Goal: Obtain resource: Download file/media

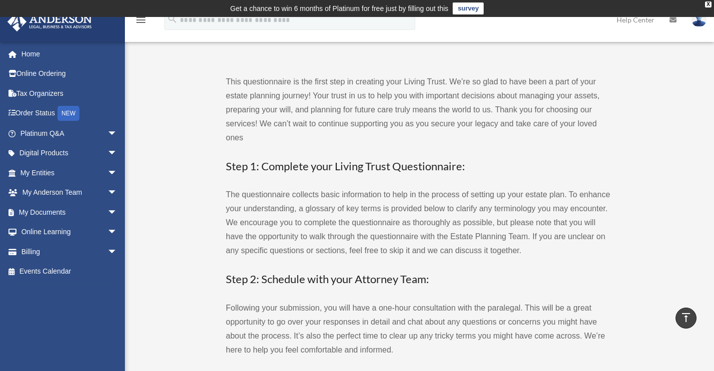
scroll to position [1085, 0]
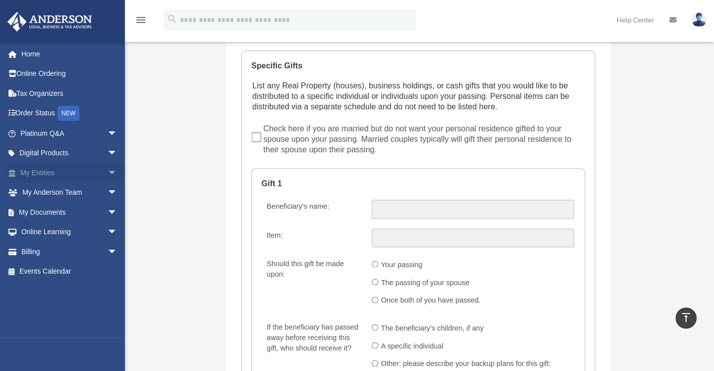
click at [107, 171] on span "arrow_drop_down" at bounding box center [117, 173] width 20 height 20
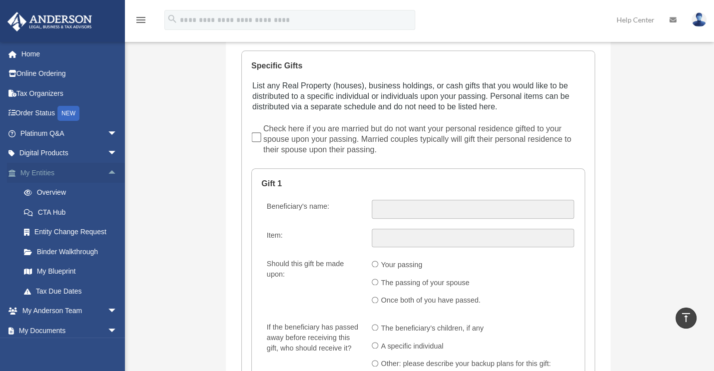
click at [107, 169] on span "arrow_drop_up" at bounding box center [117, 173] width 20 height 20
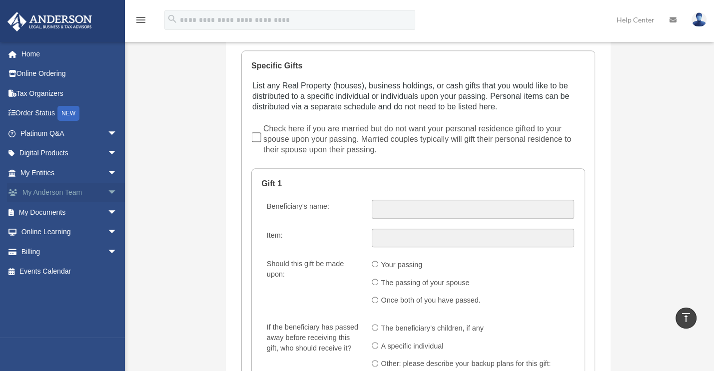
click at [107, 189] on span "arrow_drop_down" at bounding box center [117, 193] width 20 height 20
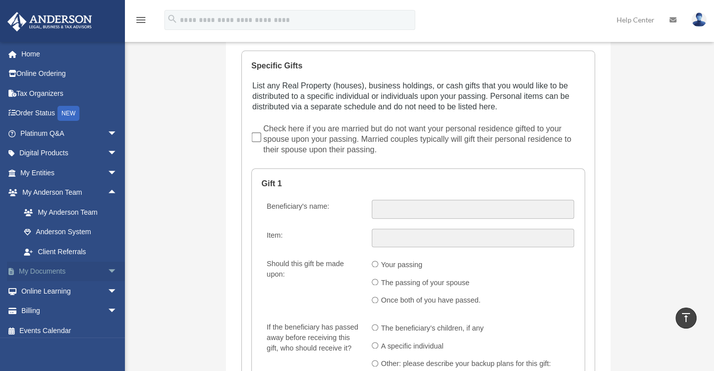
click at [107, 271] on span "arrow_drop_down" at bounding box center [117, 272] width 20 height 20
click at [58, 291] on link "Box" at bounding box center [73, 291] width 118 height 20
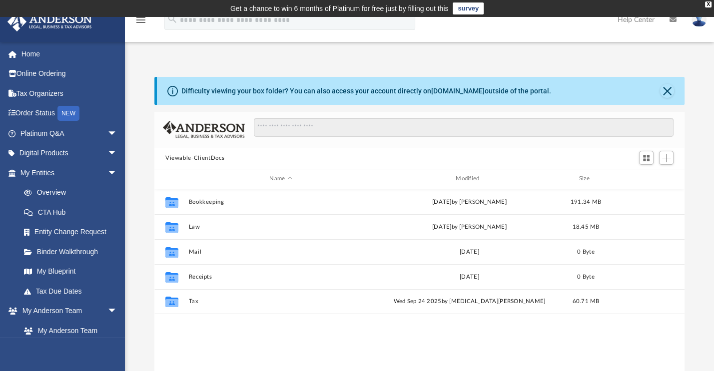
scroll to position [219, 522]
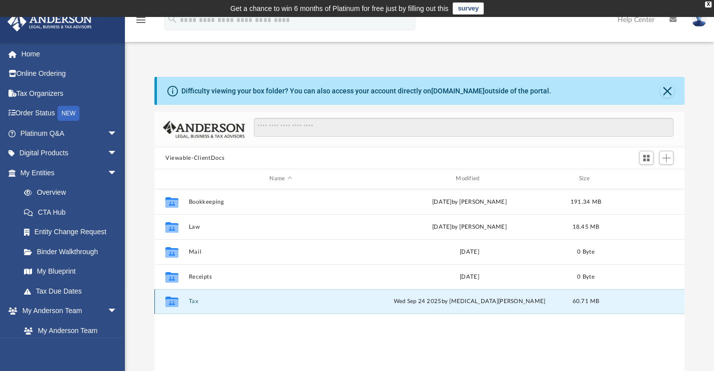
click at [196, 304] on button "Tax" at bounding box center [280, 301] width 184 height 6
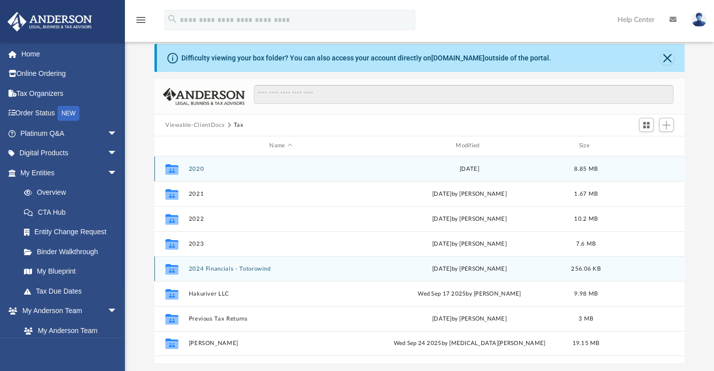
scroll to position [100, 0]
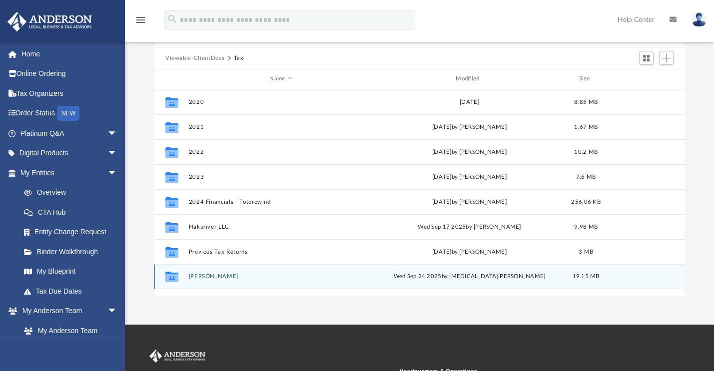
click at [208, 276] on button "Vo, Theresa" at bounding box center [280, 276] width 184 height 6
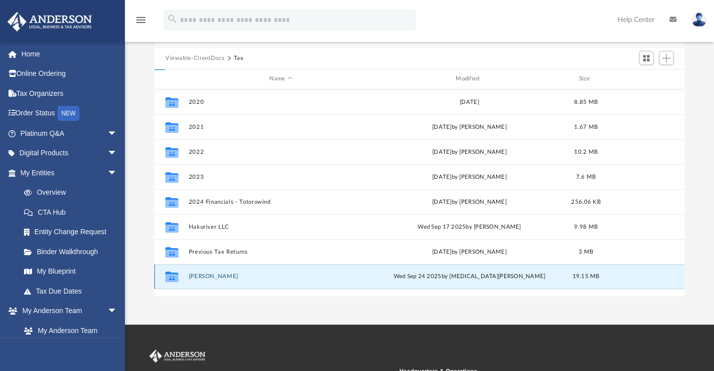
click at [208, 276] on button "Vo, Theresa" at bounding box center [280, 276] width 184 height 6
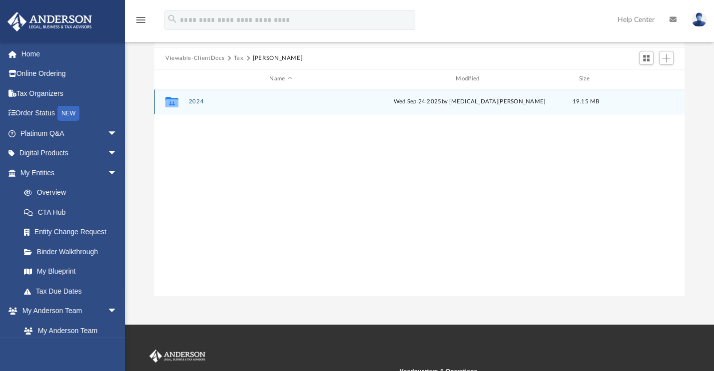
click at [202, 99] on button "2024" at bounding box center [280, 101] width 184 height 6
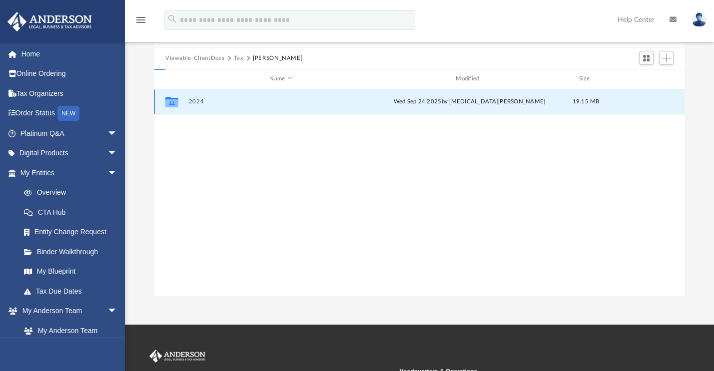
click at [202, 99] on button "2024" at bounding box center [280, 101] width 184 height 6
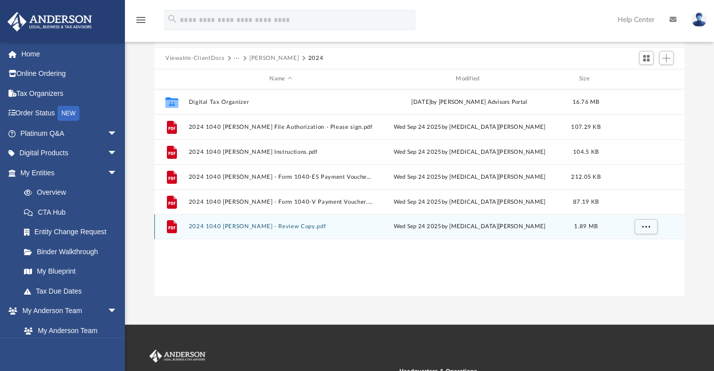
click at [240, 226] on button "2024 1040 Vo, Theresa - Review Copy.pdf" at bounding box center [280, 226] width 184 height 6
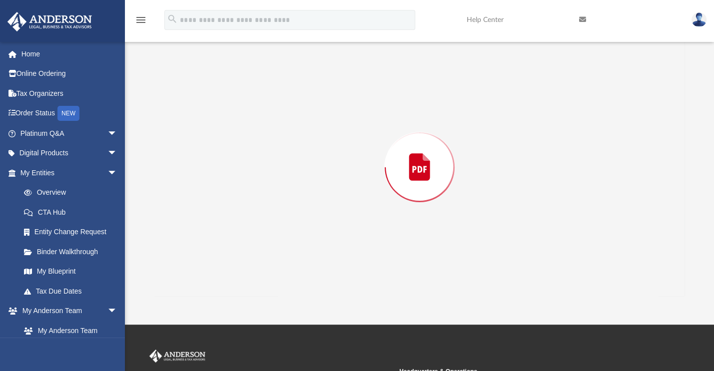
click at [240, 226] on div "Preview" at bounding box center [419, 167] width 530 height 258
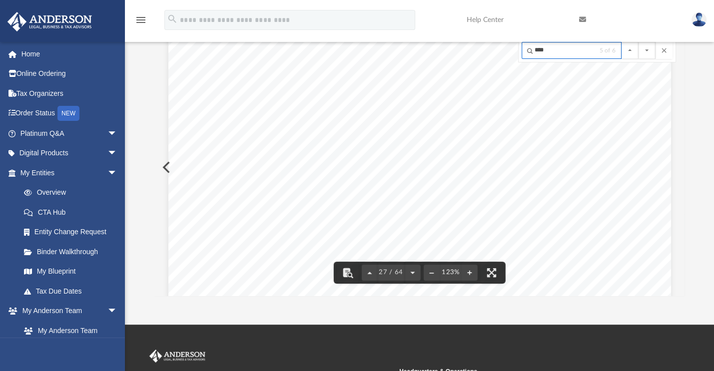
click at [554, 49] on input "****" at bounding box center [572, 50] width 100 height 17
type input "*"
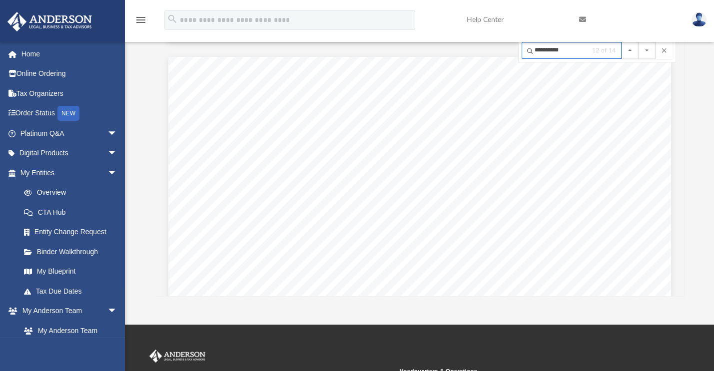
scroll to position [33894, 0]
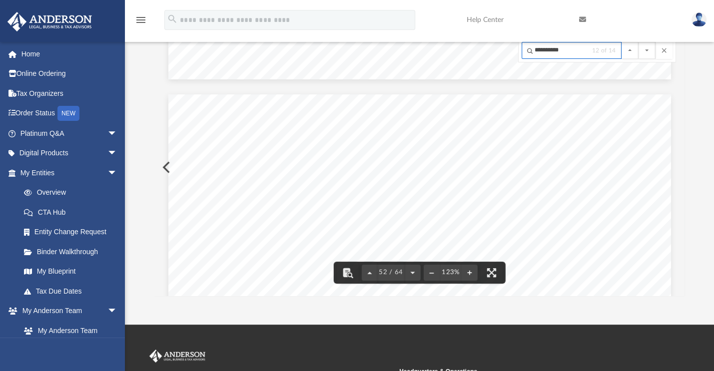
type input "**********"
click at [639, 42] on button "File preview" at bounding box center [647, 50] width 17 height 17
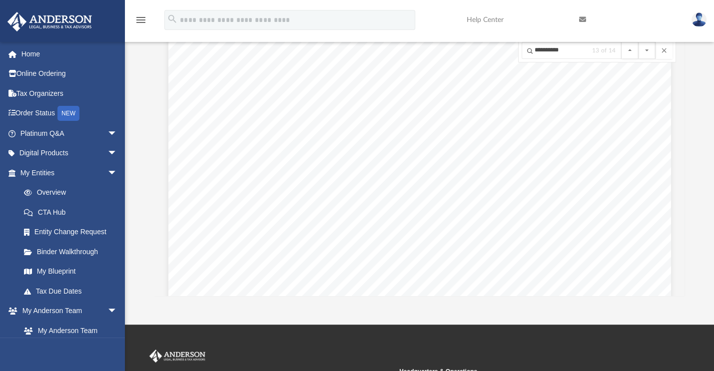
scroll to position [37293, 0]
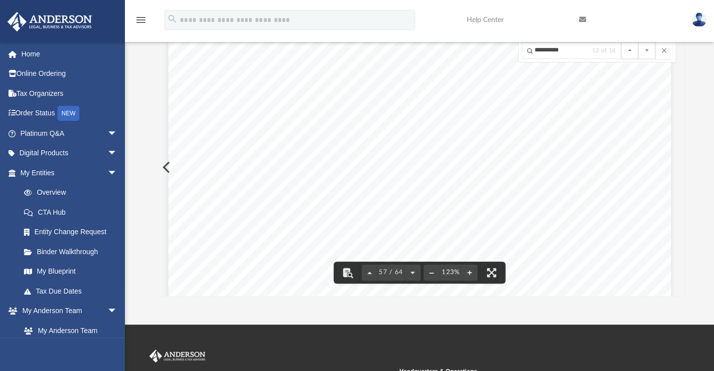
click at [287, 189] on div "REVIEW COPY }}}}}}}}}} }}}}}}}}}}} THERESA VO 521-49-3428 ~~~~~~~~~~~~~~~~~~~~~…" at bounding box center [419, 348] width 503 height 651
click at [664, 52] on button "File preview" at bounding box center [664, 50] width 17 height 17
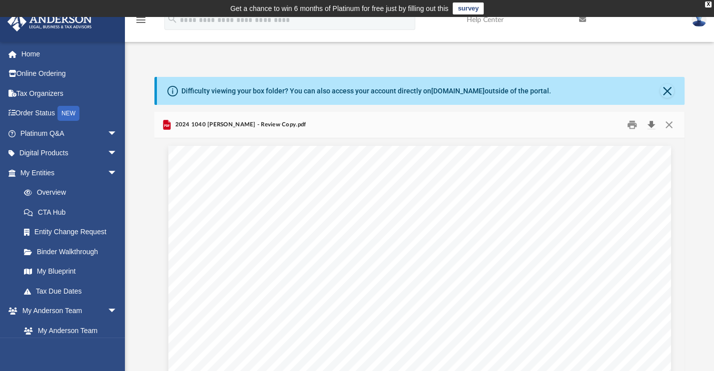
click at [647, 129] on button "Download" at bounding box center [651, 124] width 18 height 15
click at [666, 123] on button "Close" at bounding box center [669, 124] width 18 height 15
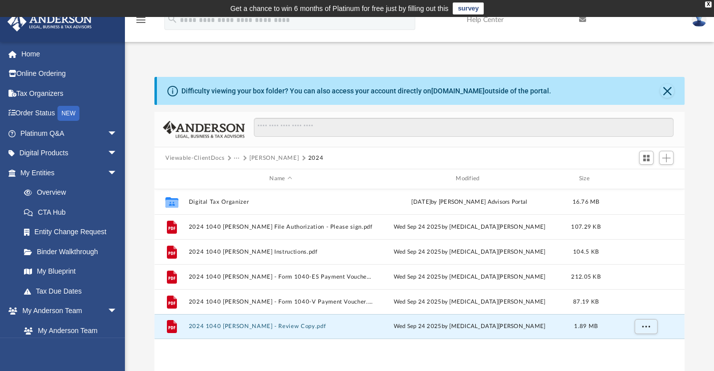
click at [264, 154] on button "Vo, Theresa" at bounding box center [273, 158] width 49 height 9
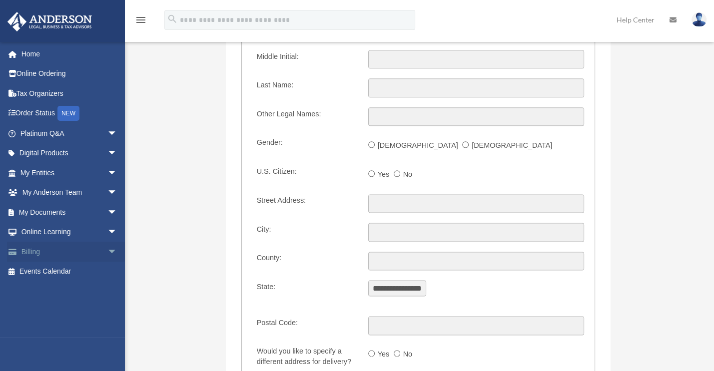
scroll to position [1085, 0]
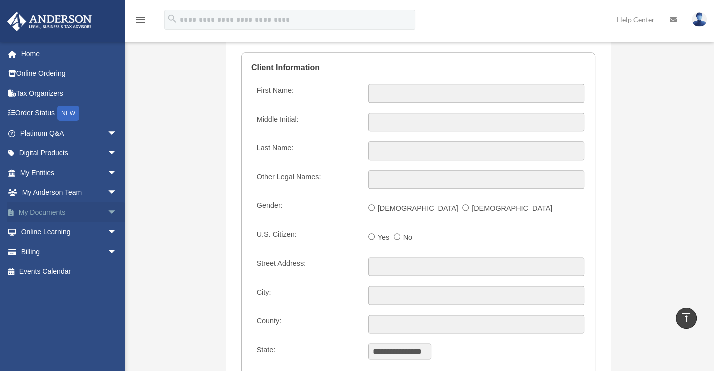
click at [107, 205] on span "arrow_drop_down" at bounding box center [117, 212] width 20 height 20
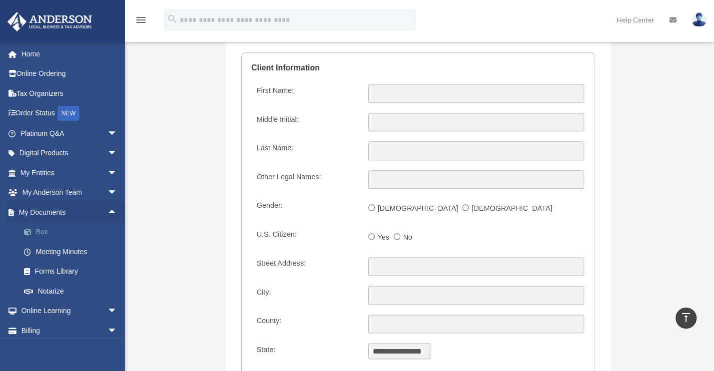
click at [49, 234] on link "Box" at bounding box center [73, 232] width 118 height 20
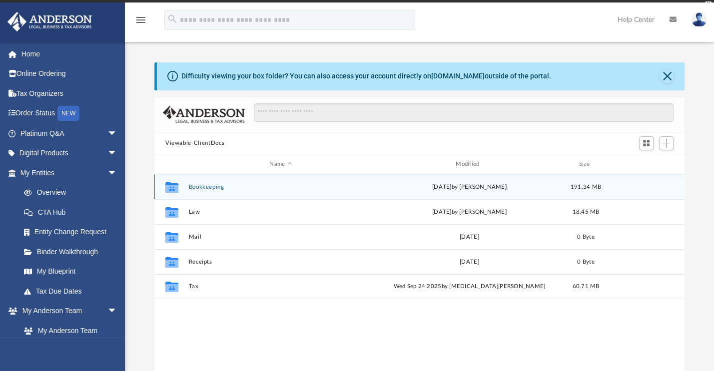
scroll to position [219, 522]
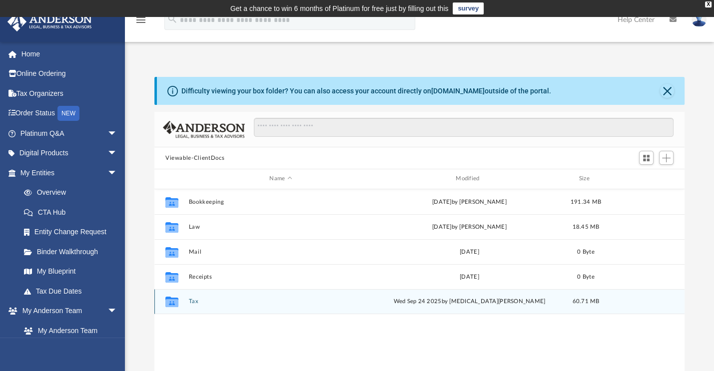
click at [196, 299] on button "Tax" at bounding box center [280, 301] width 184 height 6
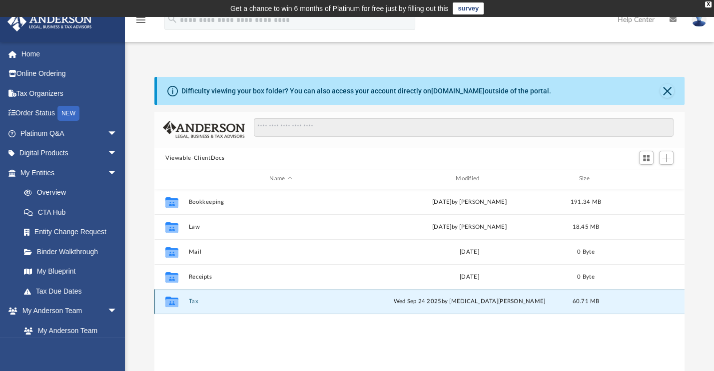
click at [196, 299] on button "Tax" at bounding box center [280, 301] width 184 height 6
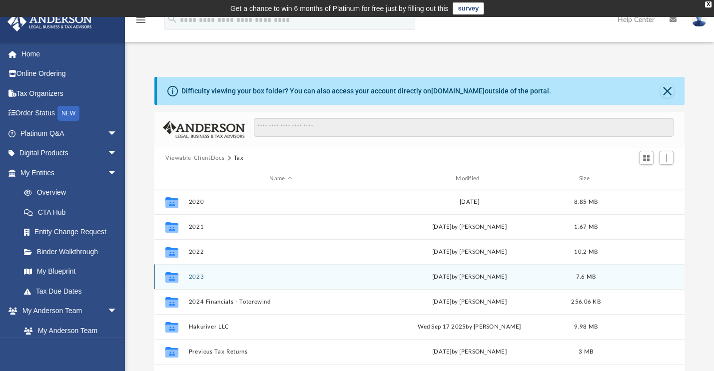
click at [195, 274] on button "2023" at bounding box center [280, 277] width 184 height 6
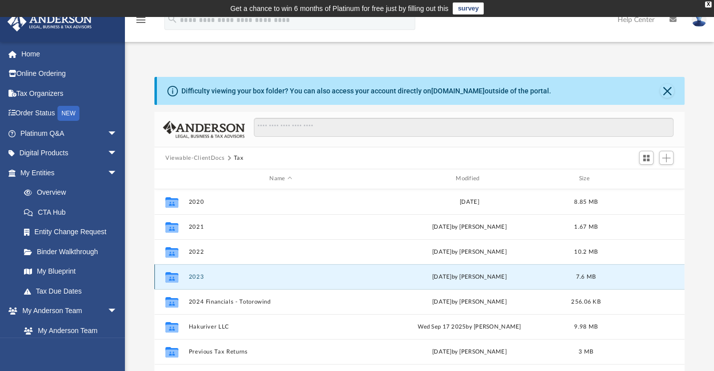
drag, startPoint x: 195, startPoint y: 274, endPoint x: 224, endPoint y: 270, distance: 29.8
click at [195, 275] on button "2023" at bounding box center [280, 277] width 184 height 6
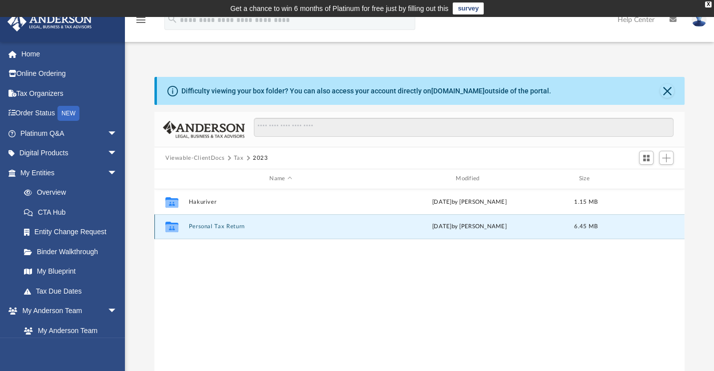
click at [232, 229] on button "Personal Tax Return" at bounding box center [280, 226] width 184 height 6
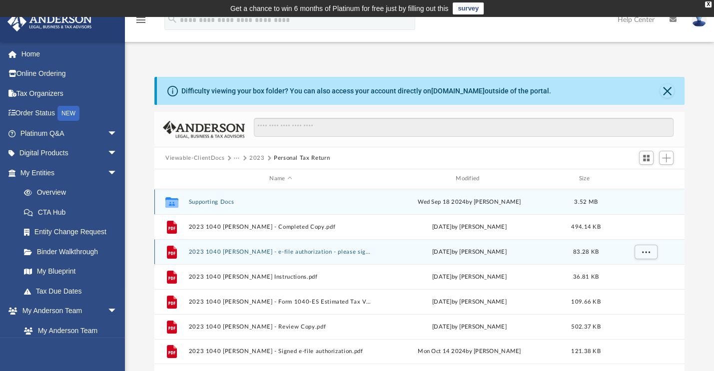
scroll to position [50, 0]
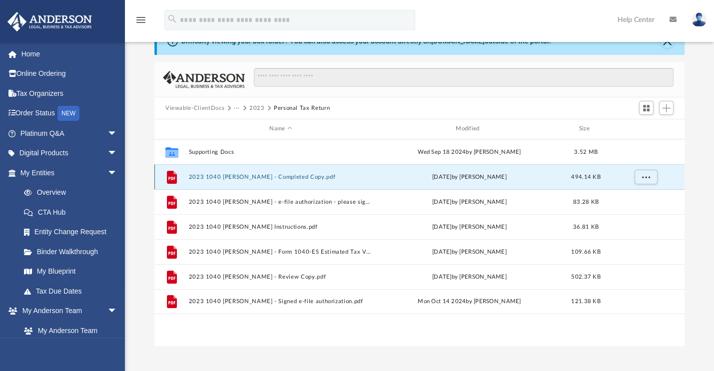
click at [266, 175] on button "2023 1040 Vo, Theresa - Completed Copy.pdf" at bounding box center [280, 177] width 184 height 6
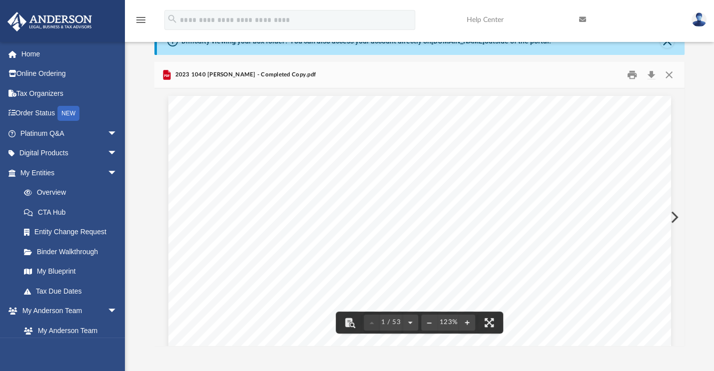
scroll to position [0, 0]
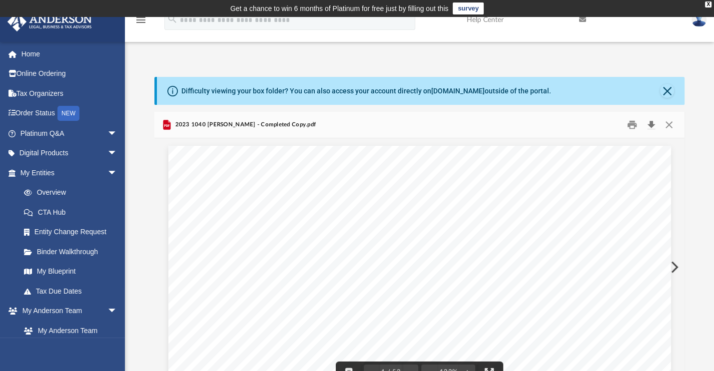
click at [652, 121] on button "Download" at bounding box center [651, 124] width 18 height 15
click at [669, 125] on button "Close" at bounding box center [669, 124] width 18 height 15
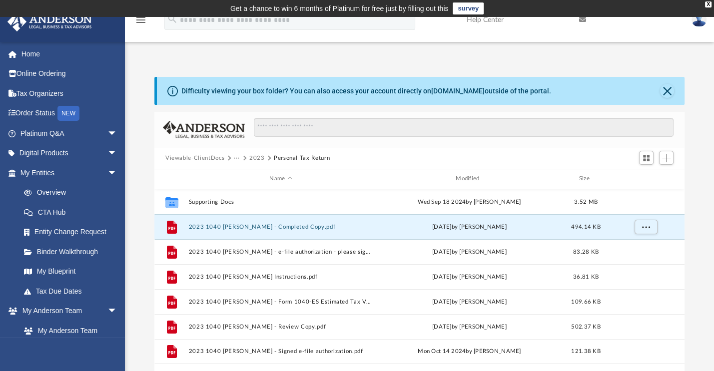
click at [258, 157] on button "2023" at bounding box center [256, 158] width 15 height 9
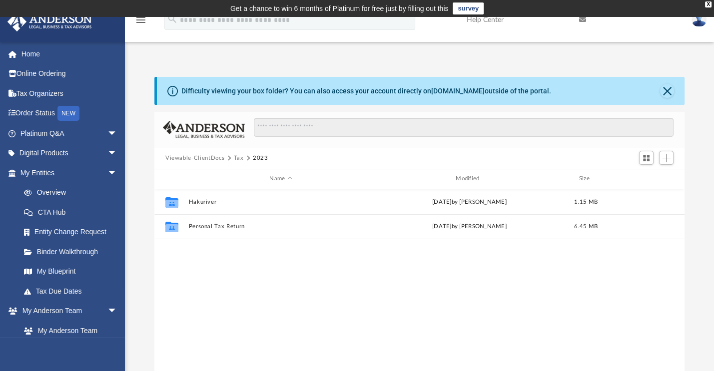
click at [236, 159] on button "Tax" at bounding box center [239, 158] width 10 height 9
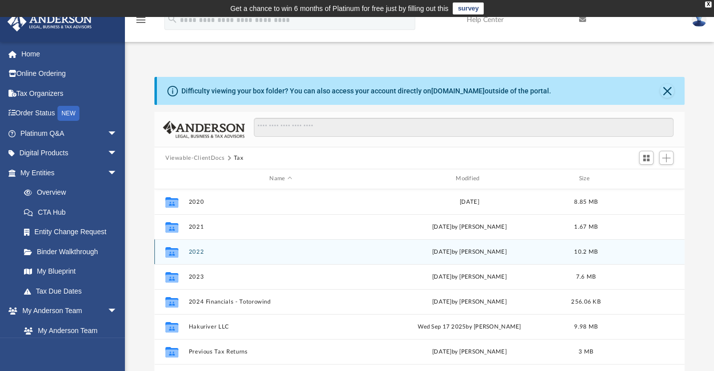
click at [198, 249] on button "2022" at bounding box center [280, 252] width 184 height 6
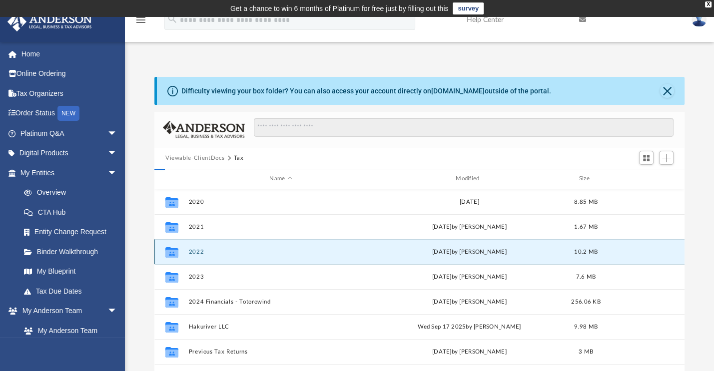
click at [198, 249] on button "2022" at bounding box center [280, 252] width 184 height 6
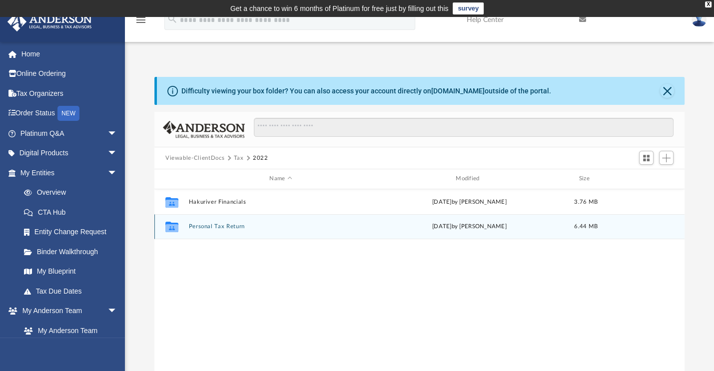
click at [217, 224] on button "Personal Tax Return" at bounding box center [280, 226] width 184 height 6
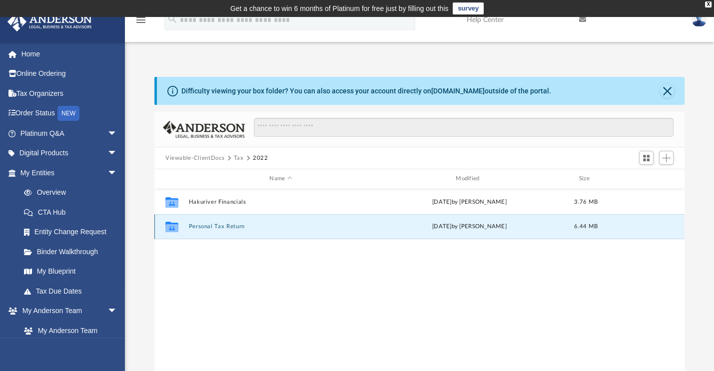
click at [217, 224] on button "Personal Tax Return" at bounding box center [280, 226] width 184 height 6
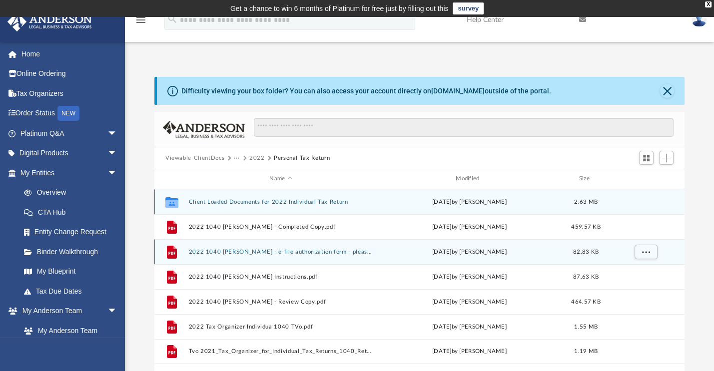
scroll to position [100, 0]
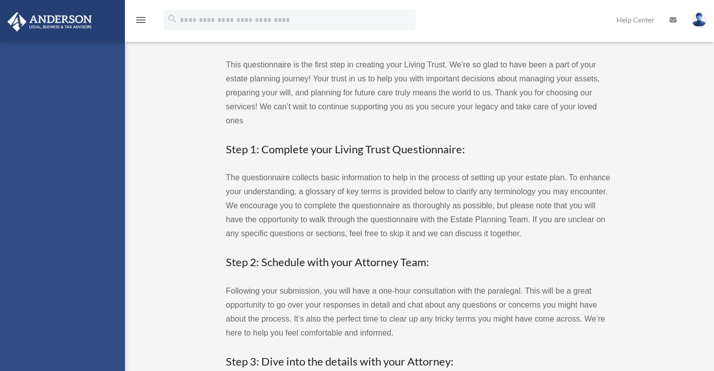
select select "******"
select select "********"
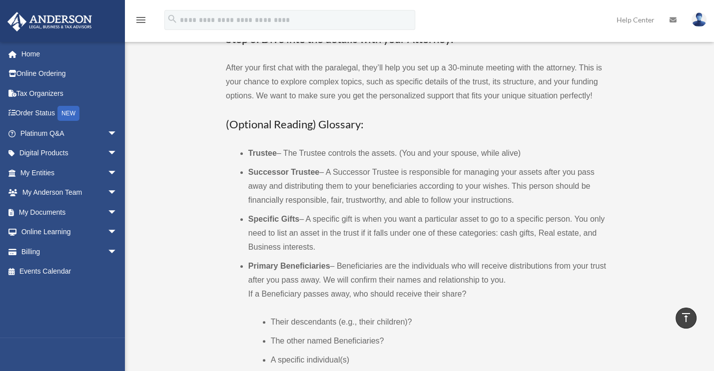
scroll to position [336, 0]
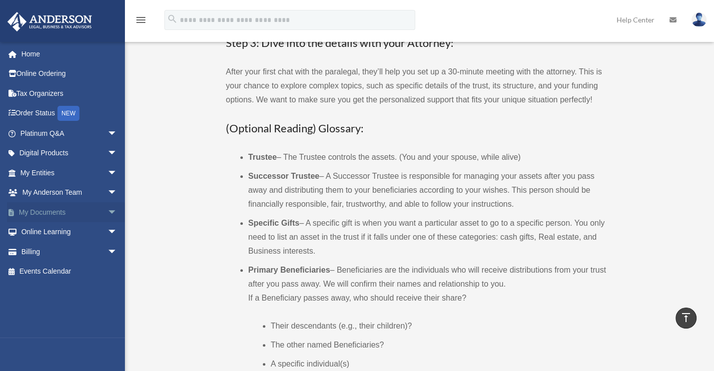
click at [107, 208] on span "arrow_drop_down" at bounding box center [117, 212] width 20 height 20
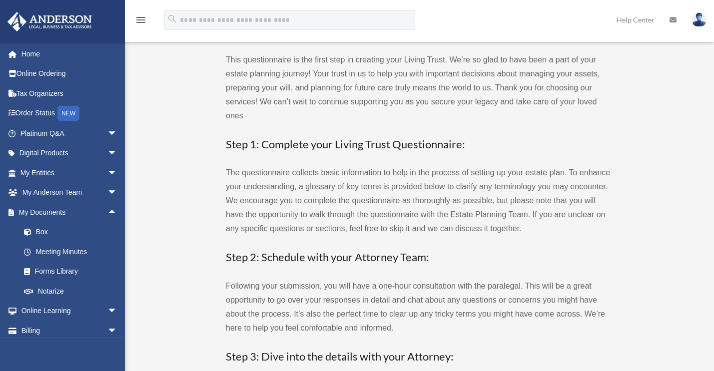
scroll to position [0, 0]
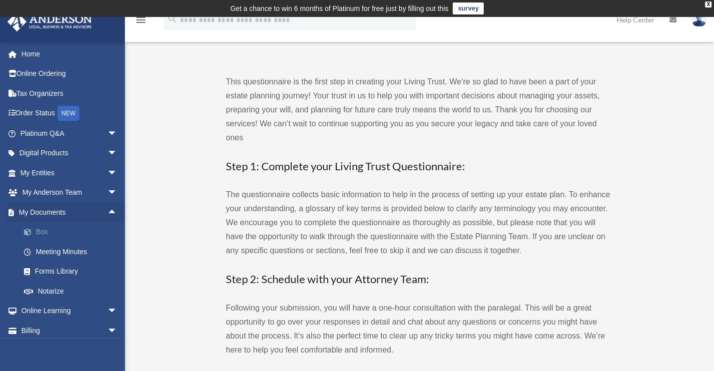
click at [37, 232] on link "Box" at bounding box center [73, 232] width 118 height 20
click at [48, 232] on link "Box" at bounding box center [73, 232] width 118 height 20
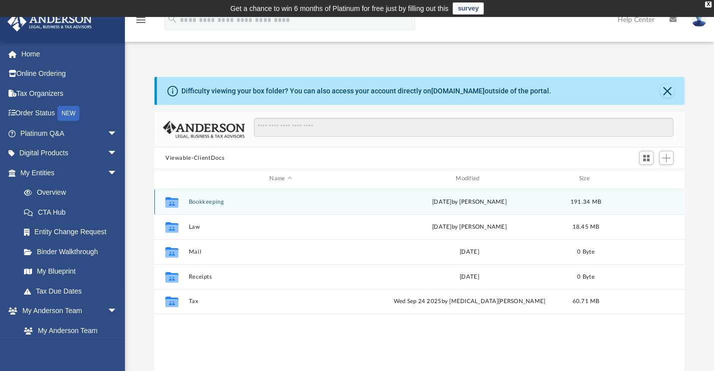
scroll to position [219, 522]
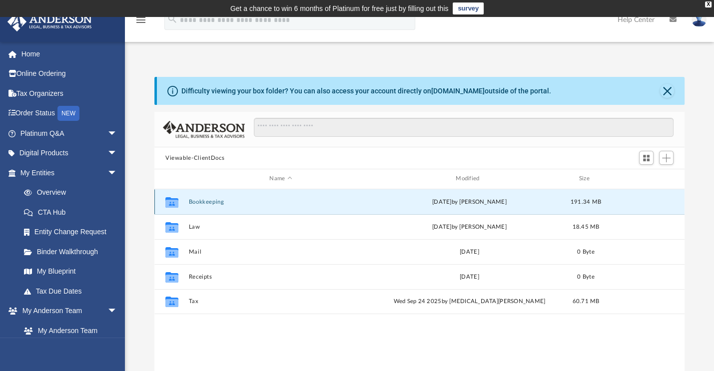
click at [200, 200] on button "Bookkeeping" at bounding box center [280, 202] width 184 height 6
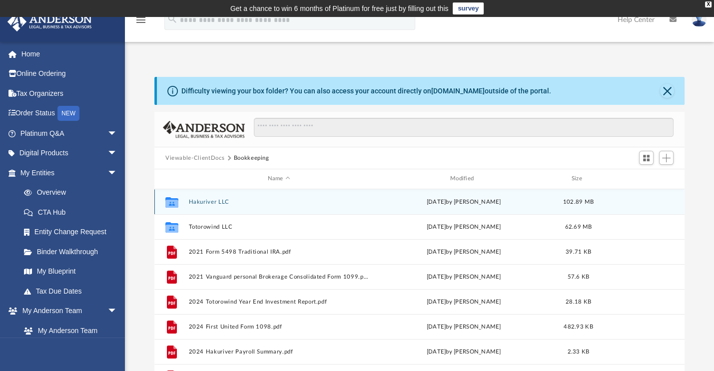
click at [196, 199] on button "Hakuriver LLC" at bounding box center [278, 202] width 180 height 6
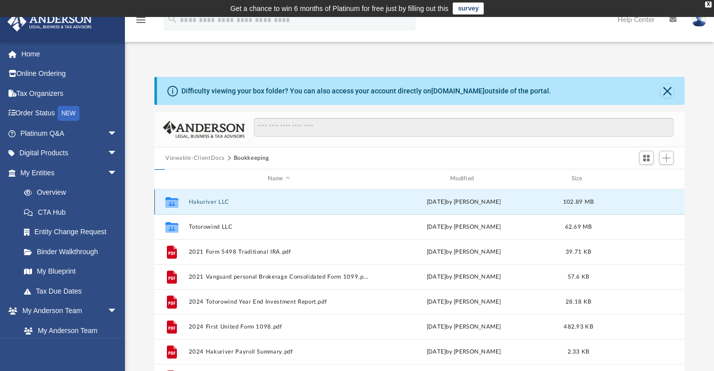
click at [196, 199] on button "Hakuriver LLC" at bounding box center [278, 202] width 180 height 6
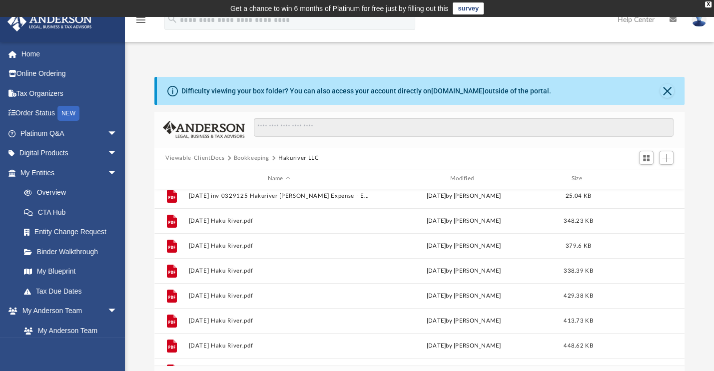
scroll to position [0, 0]
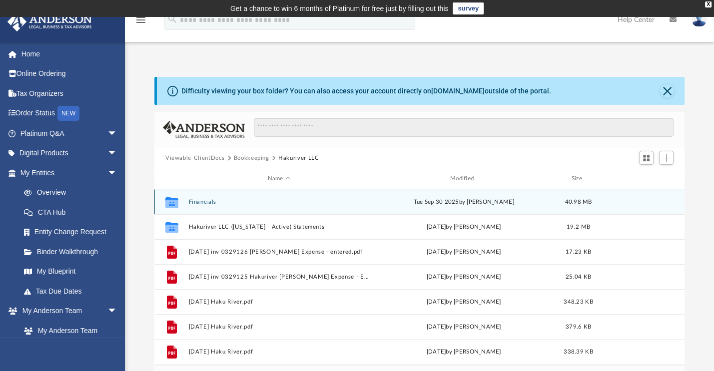
click at [207, 202] on button "Financials" at bounding box center [278, 202] width 180 height 6
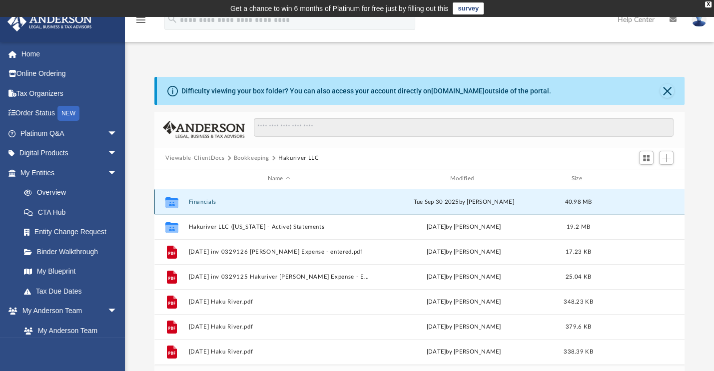
click at [207, 202] on button "Financials" at bounding box center [278, 202] width 180 height 6
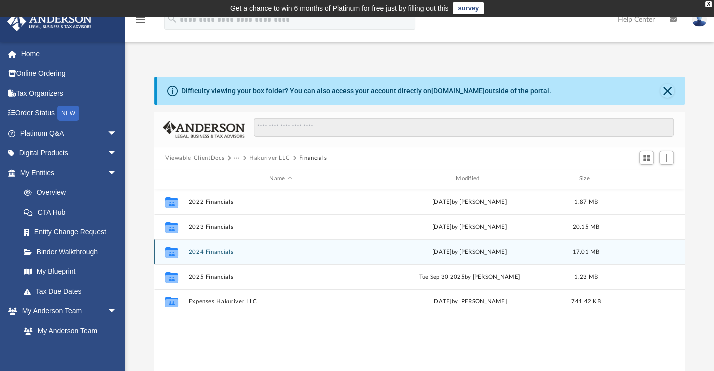
click at [214, 250] on button "2024 Financials" at bounding box center [280, 252] width 184 height 6
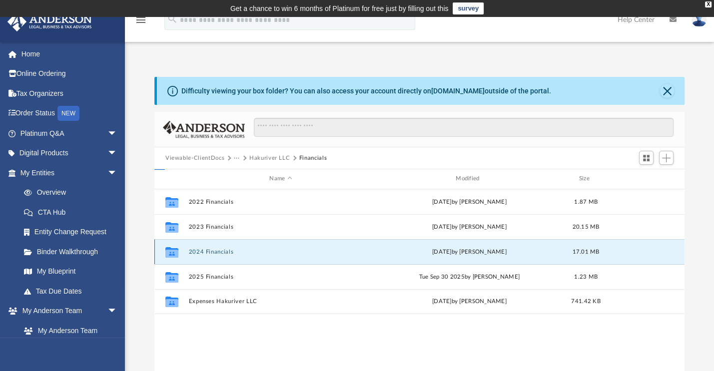
click at [214, 250] on button "2024 Financials" at bounding box center [280, 252] width 184 height 6
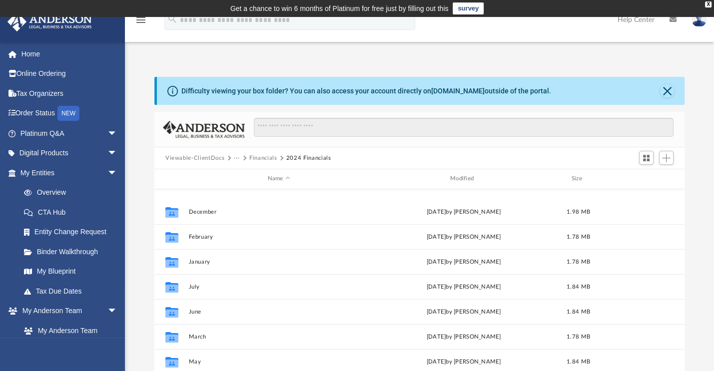
scroll to position [0, 0]
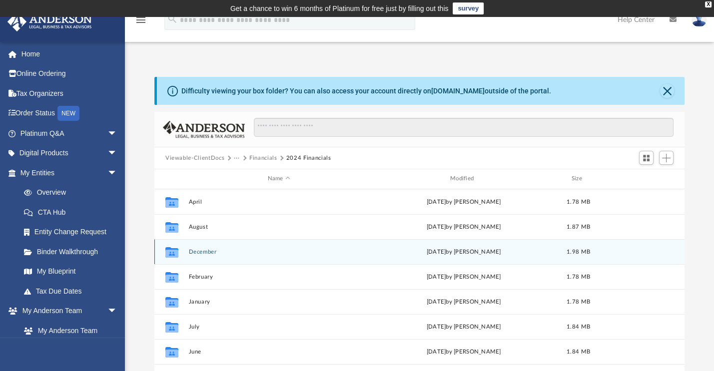
click at [208, 249] on button "December" at bounding box center [278, 252] width 180 height 6
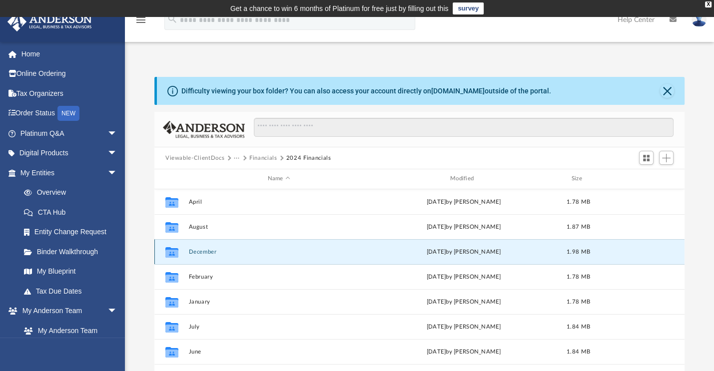
click at [208, 249] on button "December" at bounding box center [278, 252] width 180 height 6
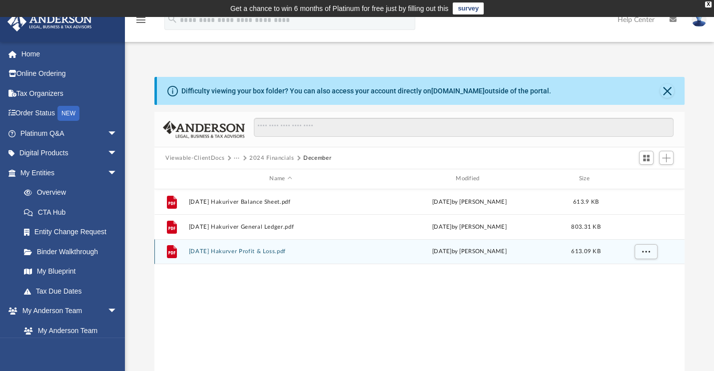
click at [256, 249] on button "[DATE] Hakurver Profit & Loss.pdf" at bounding box center [280, 251] width 184 height 6
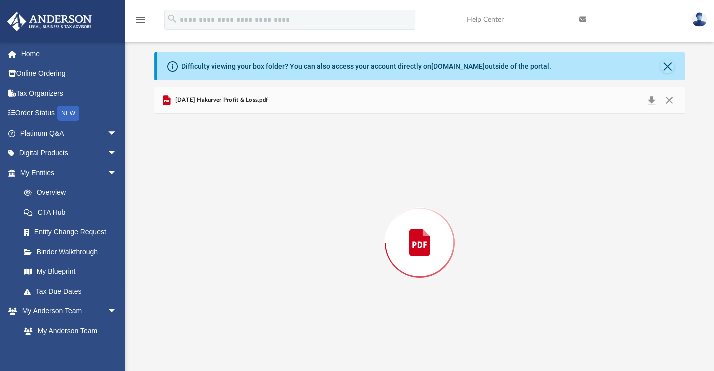
click at [256, 249] on div "Preview" at bounding box center [419, 243] width 530 height 258
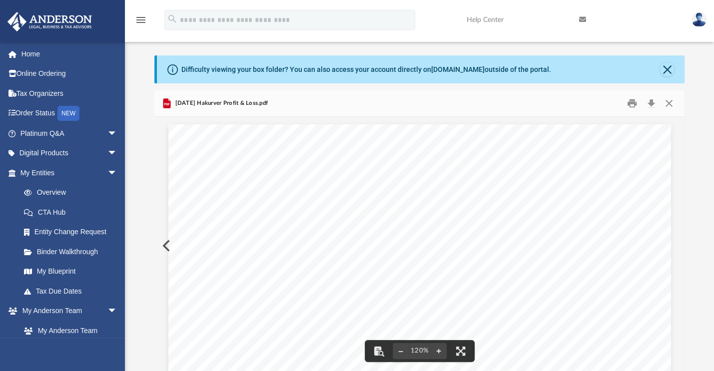
scroll to position [0, 0]
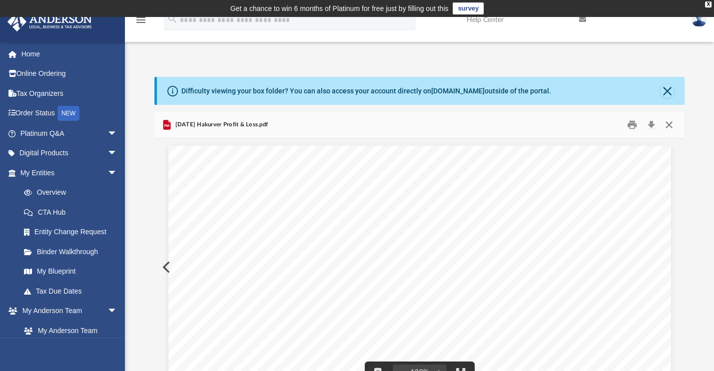
click at [673, 126] on button "Close" at bounding box center [669, 124] width 18 height 15
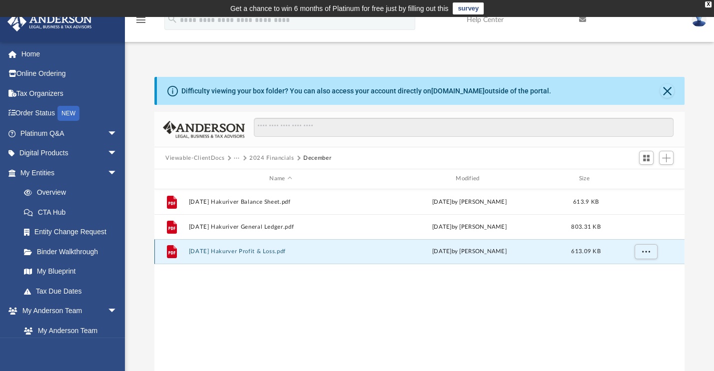
click at [235, 251] on button "[DATE] Hakurver Profit & Loss.pdf" at bounding box center [280, 251] width 184 height 6
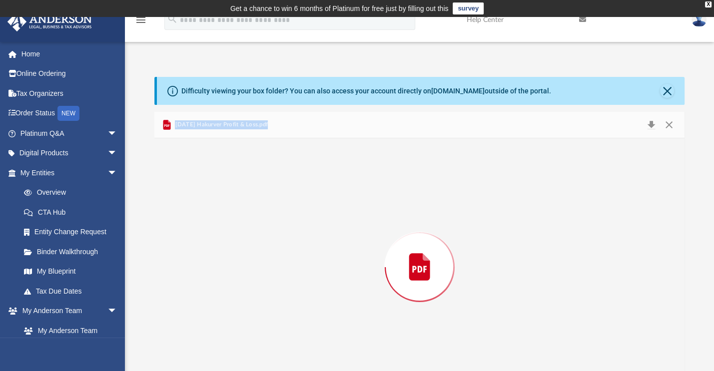
scroll to position [24, 0]
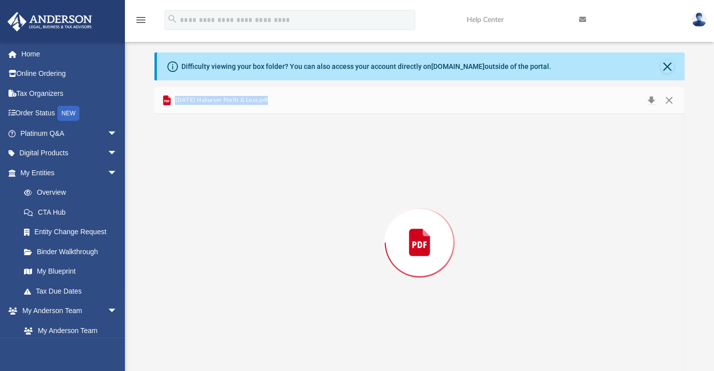
click at [235, 251] on div "Preview" at bounding box center [419, 243] width 530 height 258
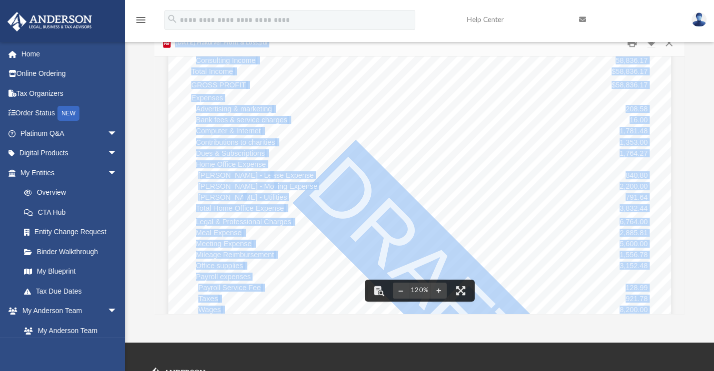
scroll to position [128, 0]
